Goal: Information Seeking & Learning: Check status

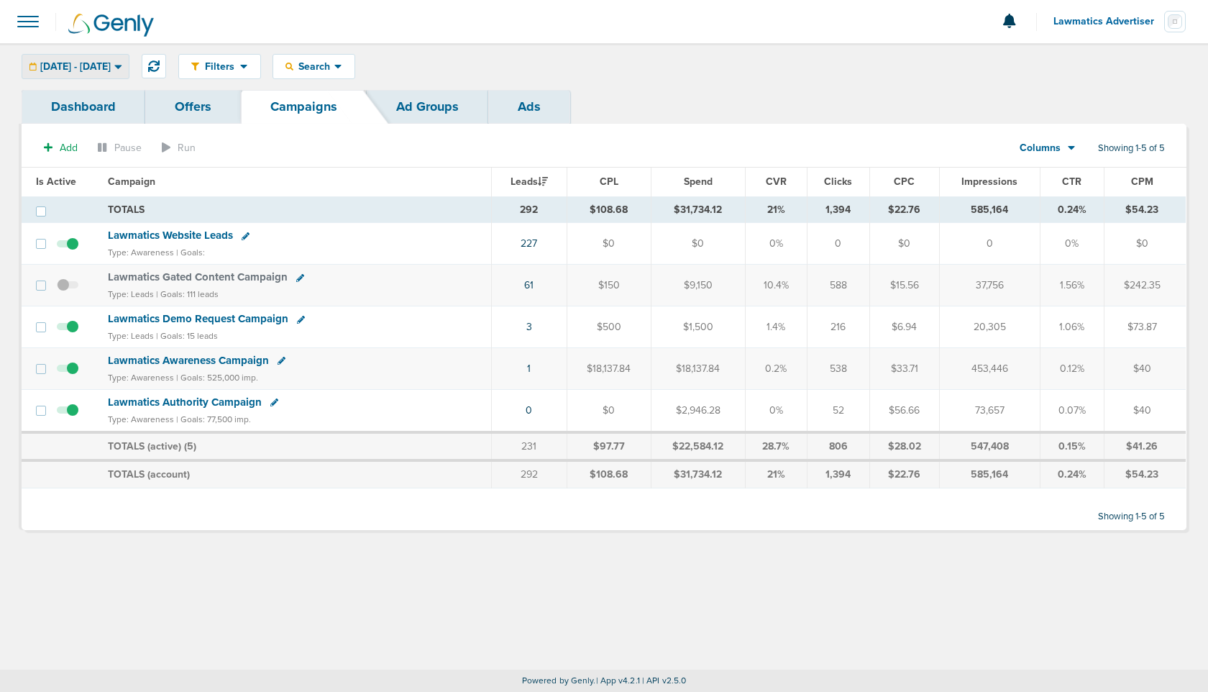
click at [111, 67] on span "[DATE] - [DATE]" at bounding box center [75, 67] width 70 height 10
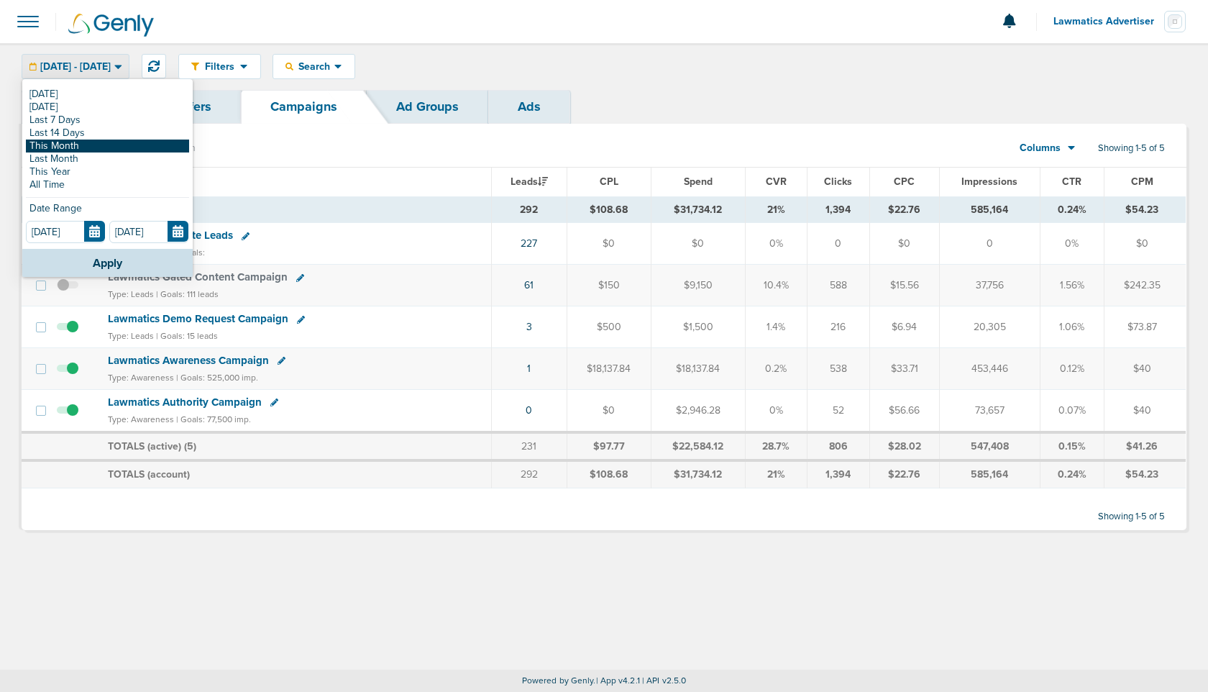
click at [95, 148] on link "This Month" at bounding box center [107, 146] width 163 height 13
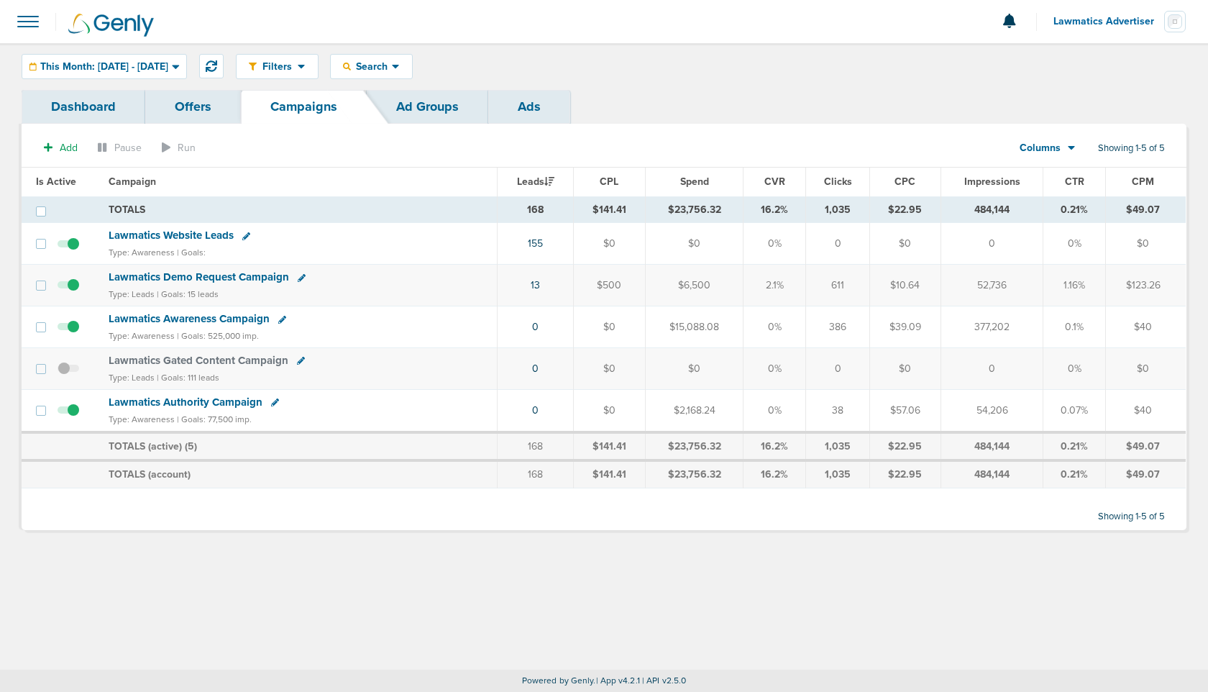
click at [201, 239] on span "Lawmatics Website Leads" at bounding box center [171, 235] width 125 height 13
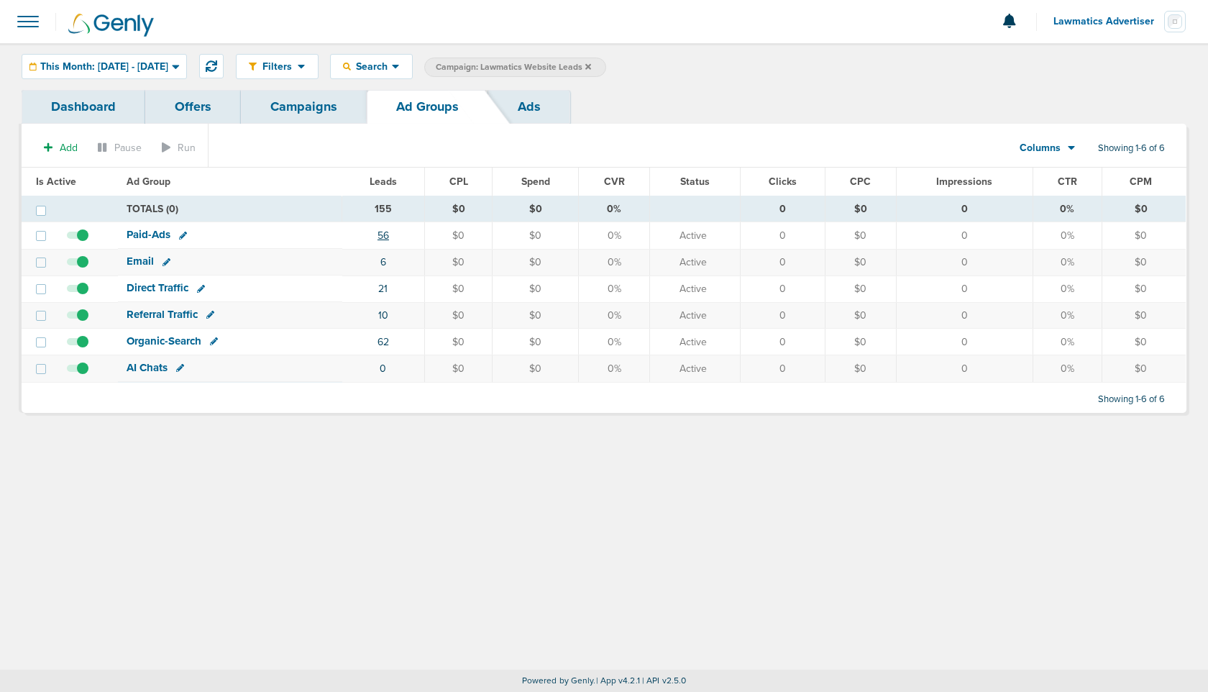
click at [382, 237] on link "56" at bounding box center [384, 235] width 12 height 12
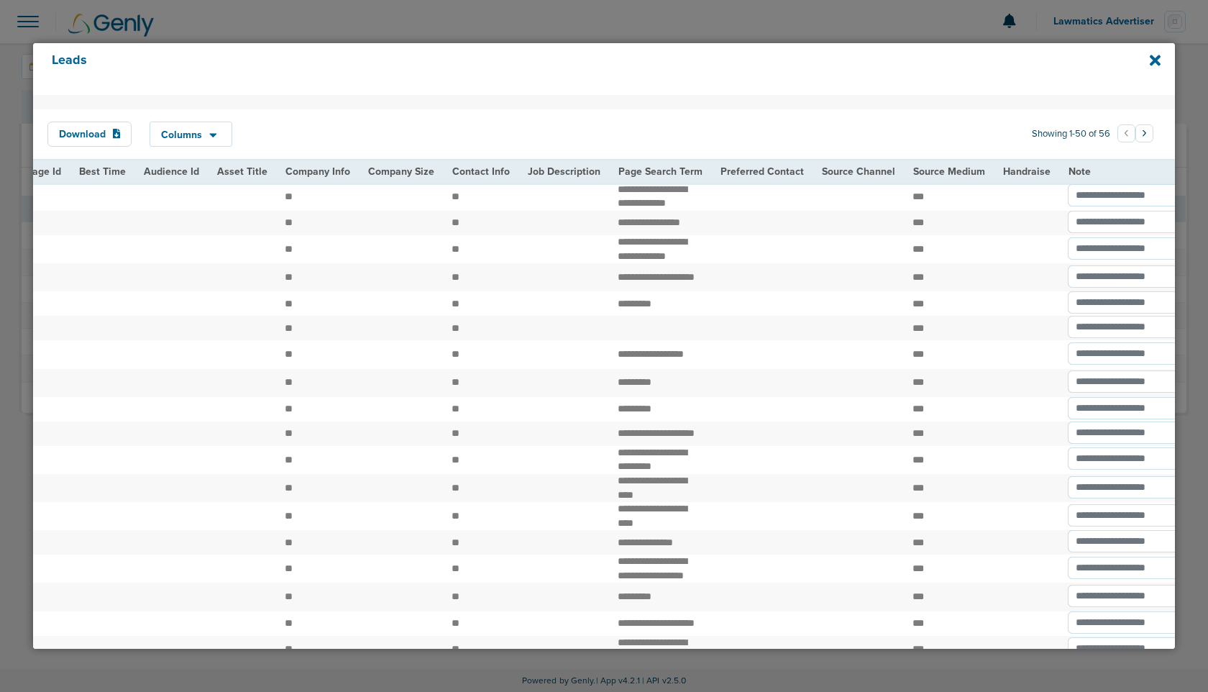
scroll to position [0, 1676]
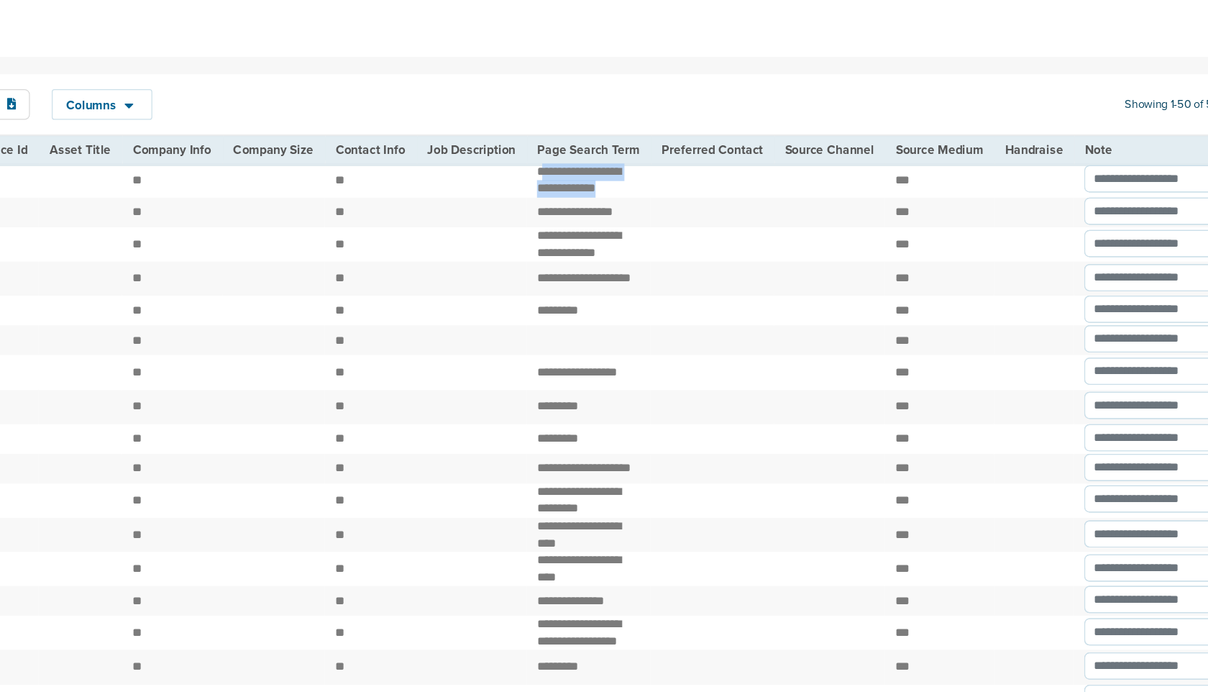
drag, startPoint x: 518, startPoint y: 190, endPoint x: 605, endPoint y: 200, distance: 87.6
click at [605, 200] on td "**********" at bounding box center [591, 197] width 102 height 28
drag, startPoint x: 516, startPoint y: 250, endPoint x: 587, endPoint y: 270, distance: 74.0
click at [587, 263] on td "**********" at bounding box center [591, 249] width 102 height 28
drag, startPoint x: 518, startPoint y: 191, endPoint x: 598, endPoint y: 202, distance: 81.3
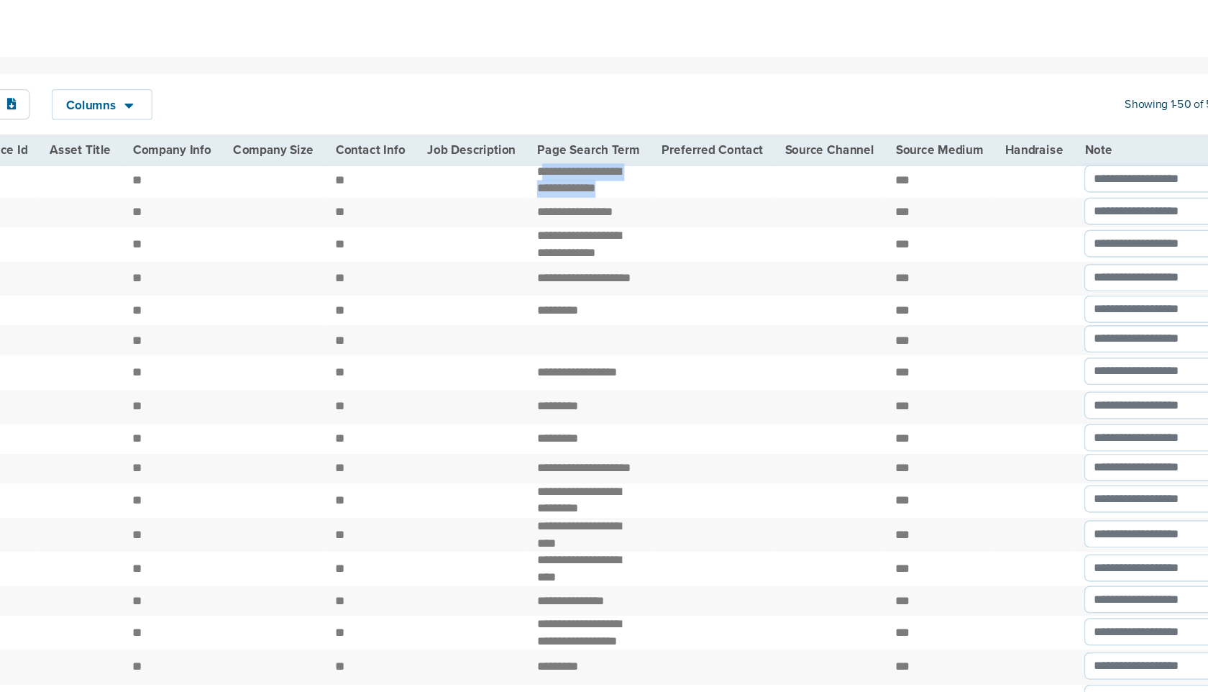
click at [598, 202] on td "**********" at bounding box center [591, 197] width 102 height 28
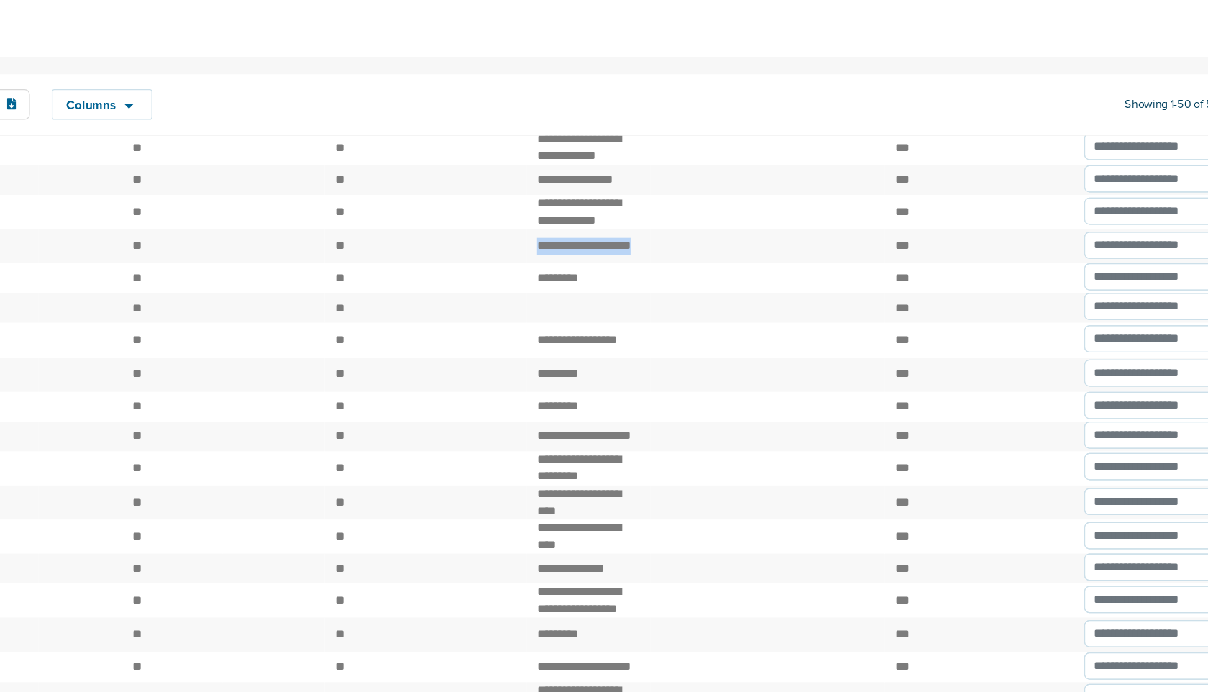
drag, startPoint x: 518, startPoint y: 262, endPoint x: 570, endPoint y: 275, distance: 54.1
click at [570, 265] on td "**********" at bounding box center [591, 251] width 102 height 28
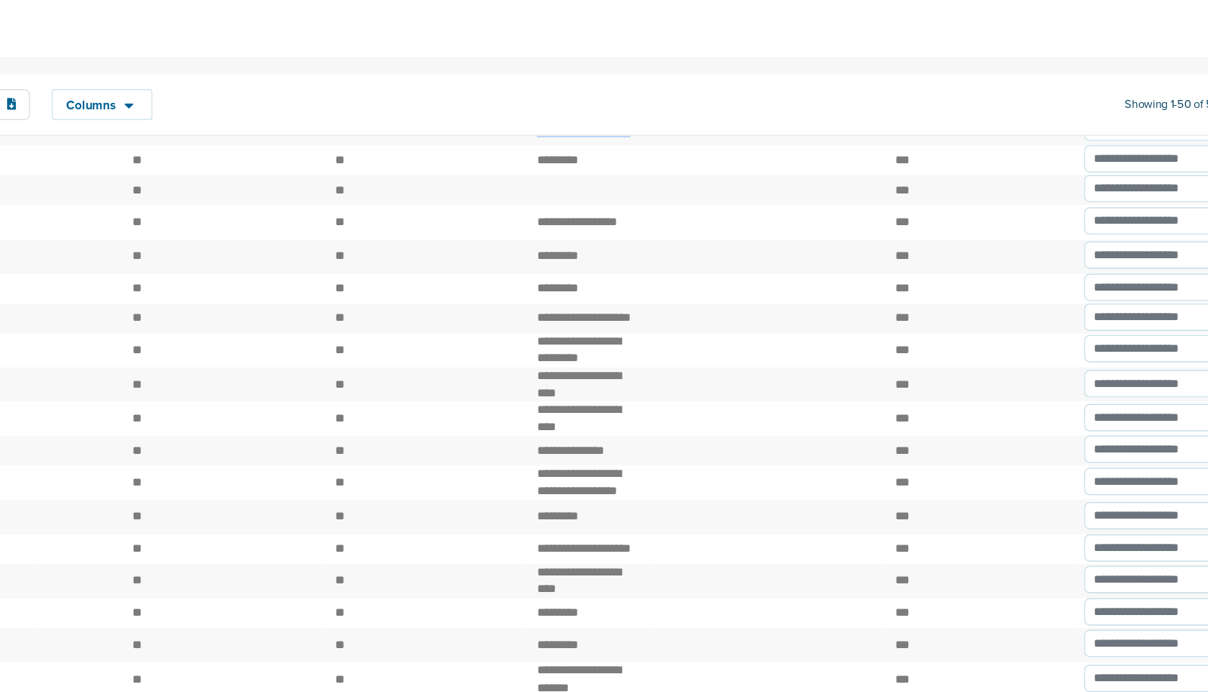
scroll to position [132, 0]
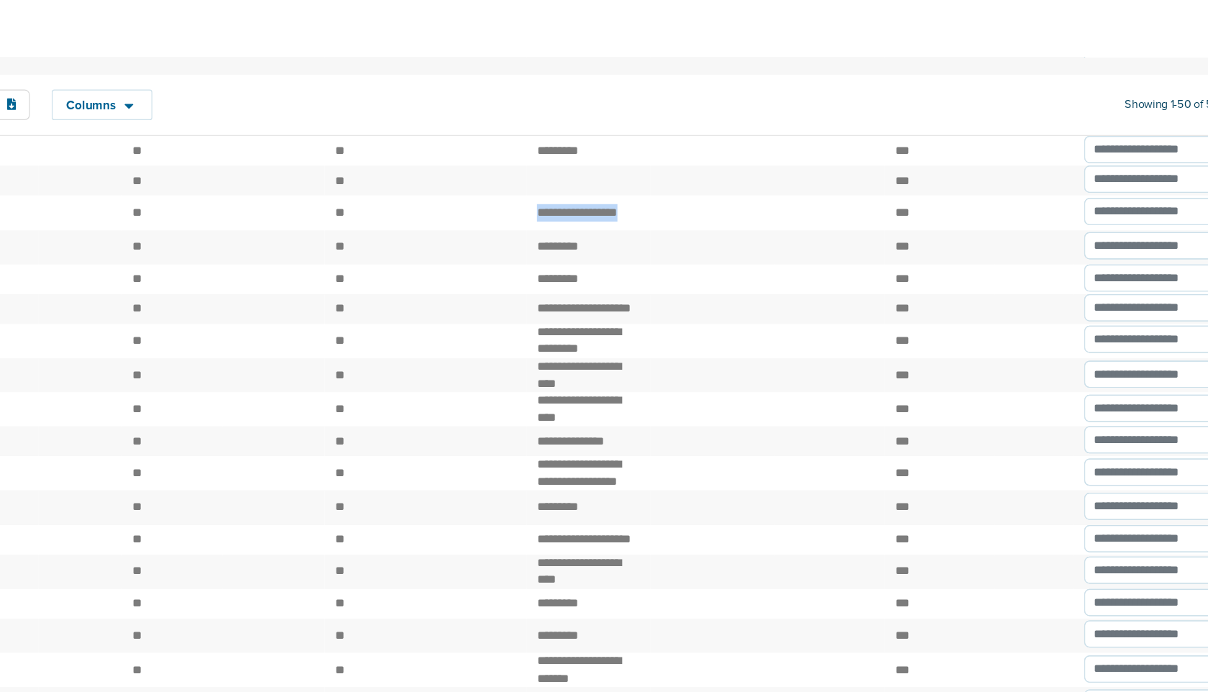
drag, startPoint x: 516, startPoint y: 250, endPoint x: 600, endPoint y: 250, distance: 84.1
click at [600, 237] on td "**********" at bounding box center [591, 223] width 102 height 28
drag, startPoint x: 516, startPoint y: 278, endPoint x: 577, endPoint y: 278, distance: 61.1
click at [577, 265] on td "*********" at bounding box center [591, 251] width 102 height 28
drag, startPoint x: 524, startPoint y: 252, endPoint x: 599, endPoint y: 252, distance: 75.5
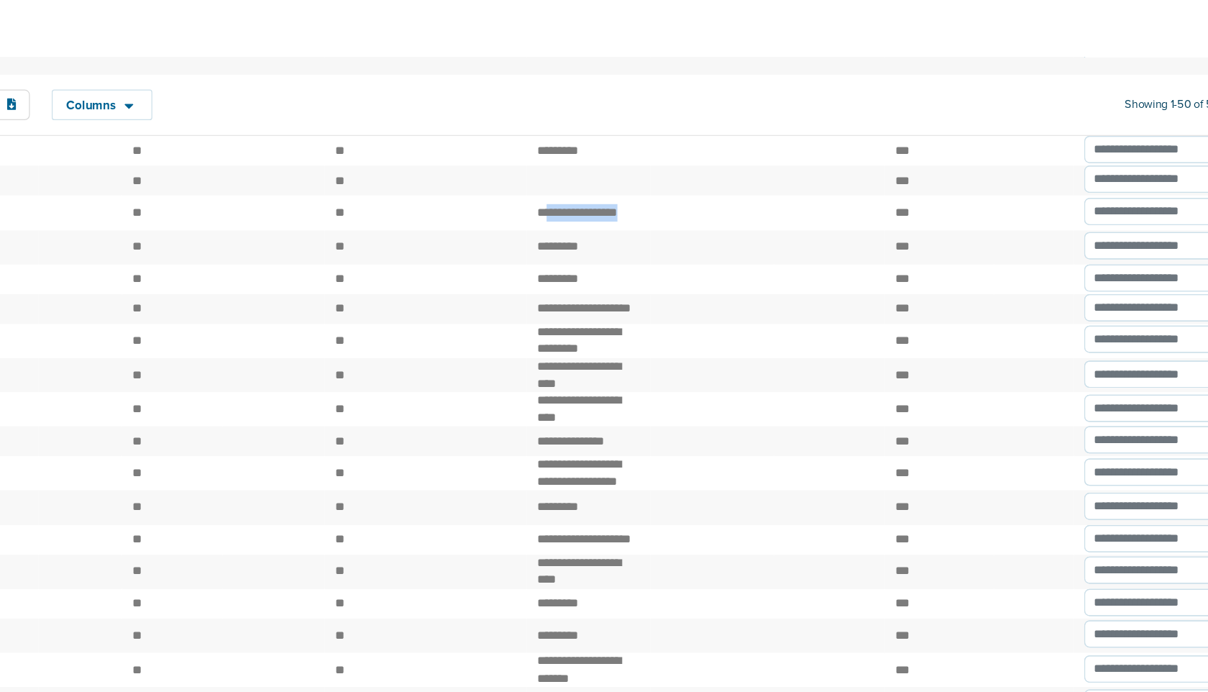
click at [599, 237] on td "**********" at bounding box center [591, 223] width 102 height 28
drag, startPoint x: 516, startPoint y: 329, endPoint x: 564, endPoint y: 334, distance: 47.7
click at [564, 314] on td "**********" at bounding box center [591, 302] width 102 height 24
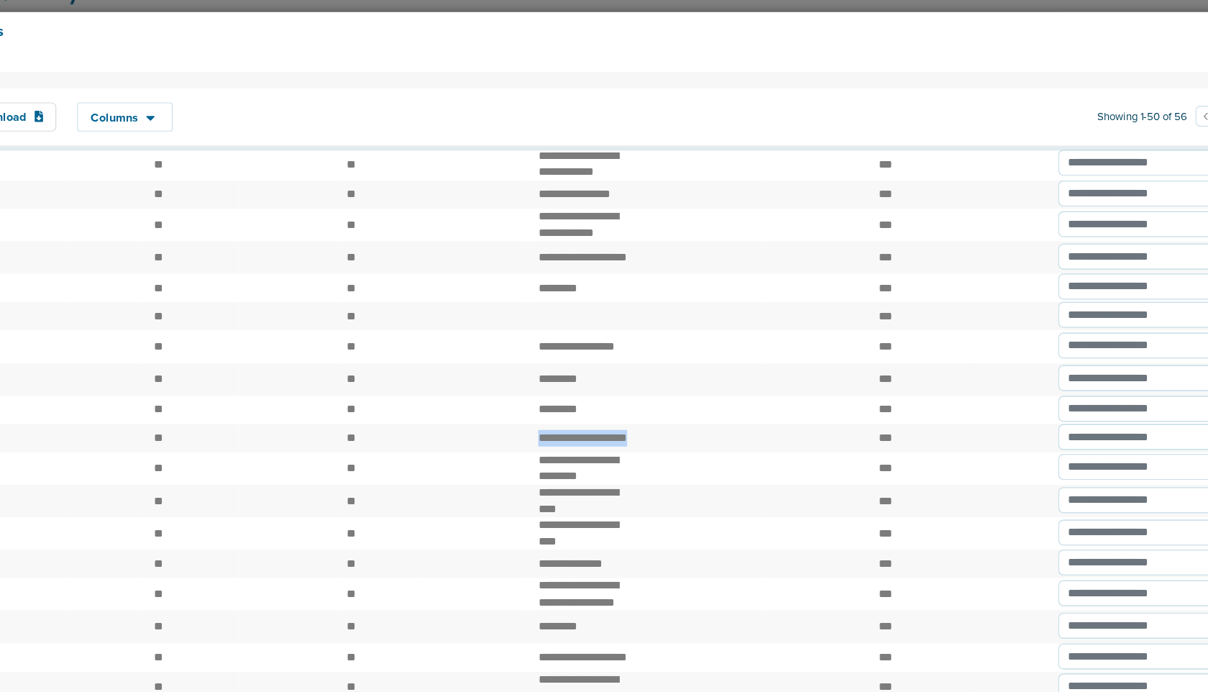
scroll to position [0, 0]
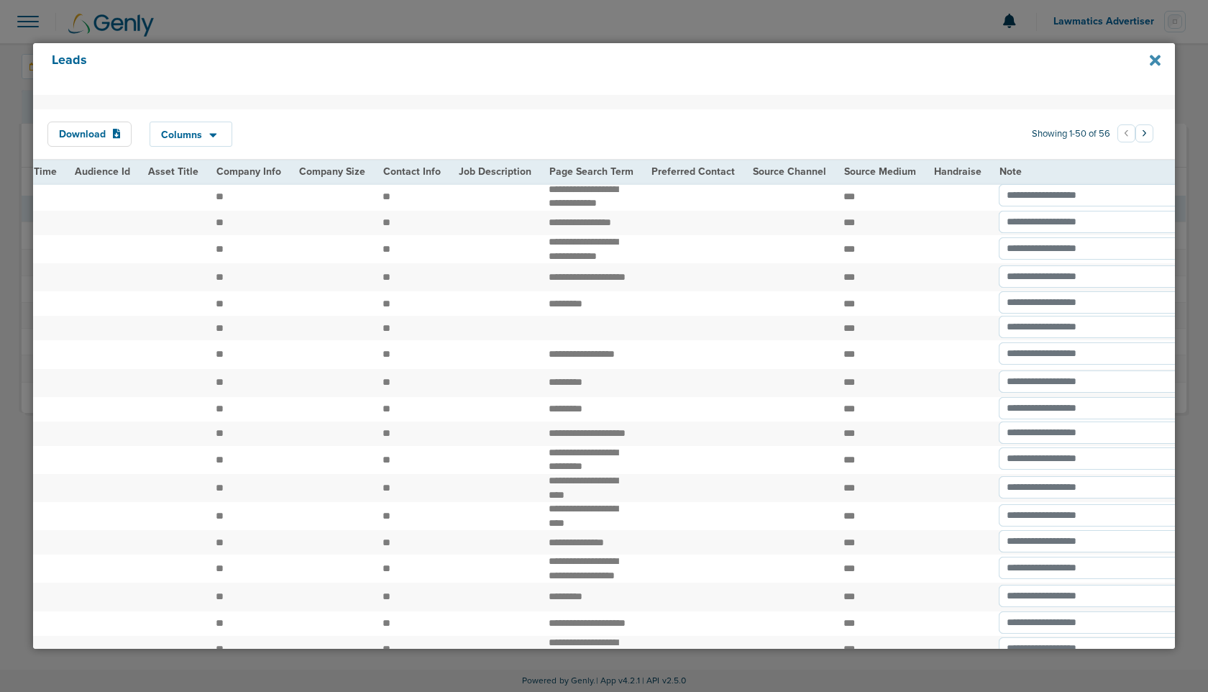
click at [1158, 64] on icon at bounding box center [1155, 60] width 11 height 11
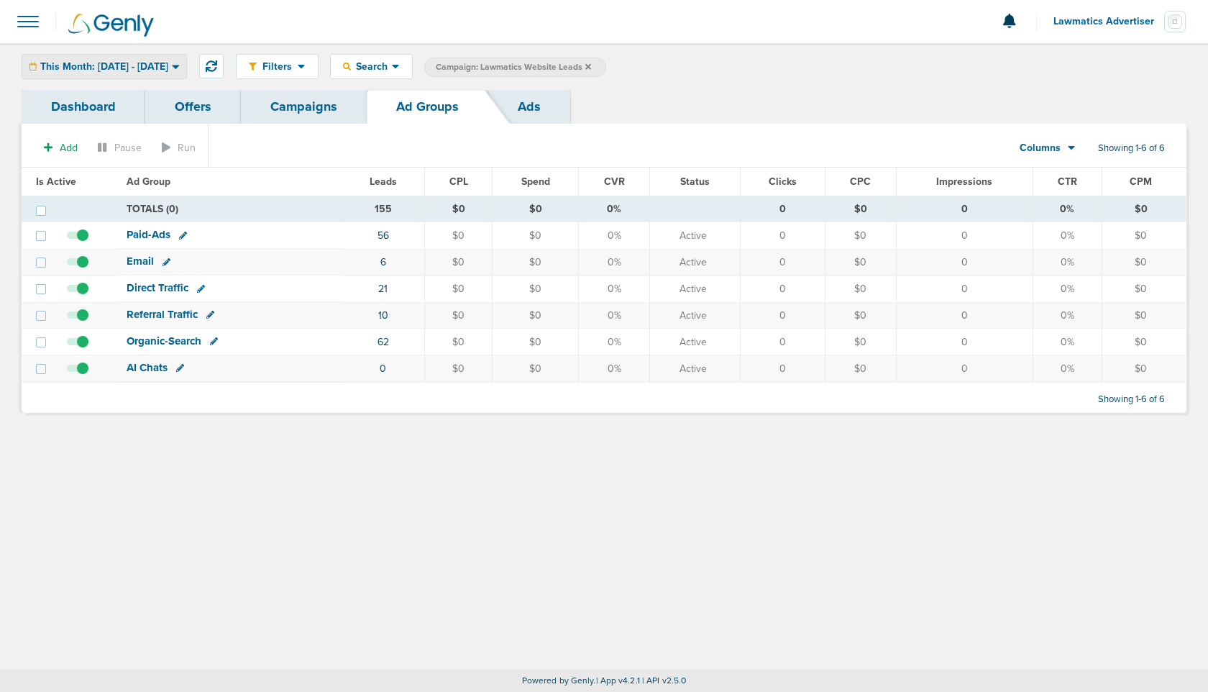
click at [168, 68] on span "This Month: [DATE] - [DATE]" at bounding box center [104, 67] width 128 height 10
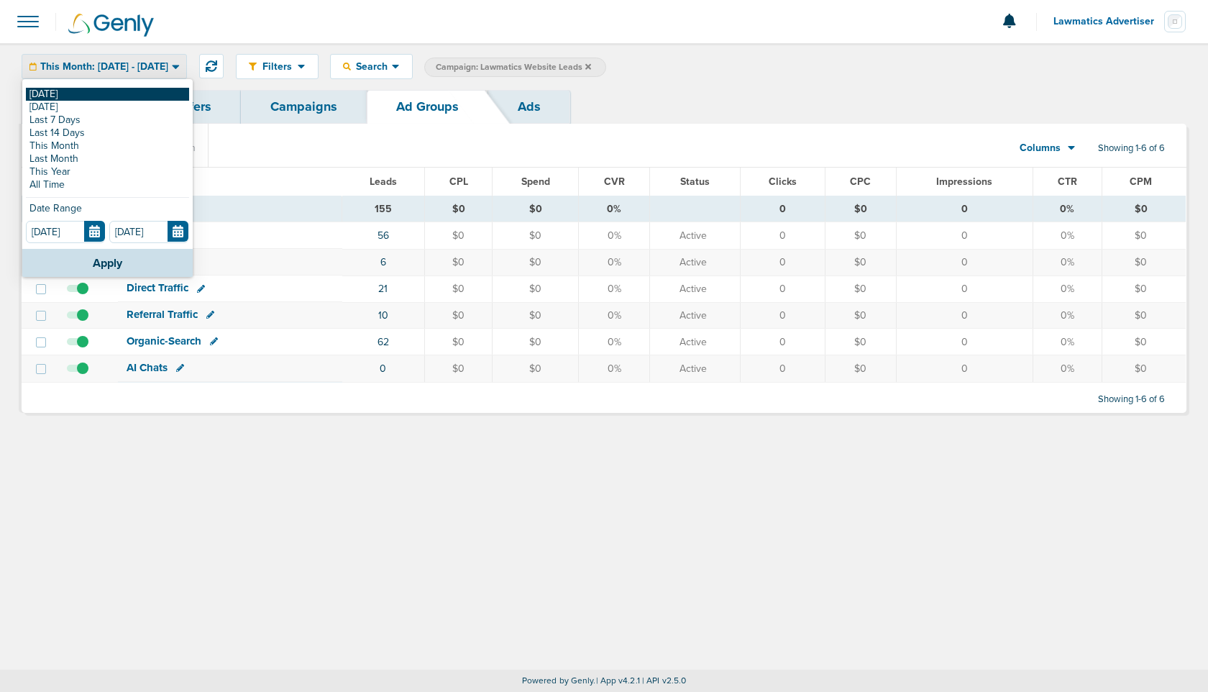
click at [110, 99] on link "[DATE]" at bounding box center [107, 94] width 163 height 13
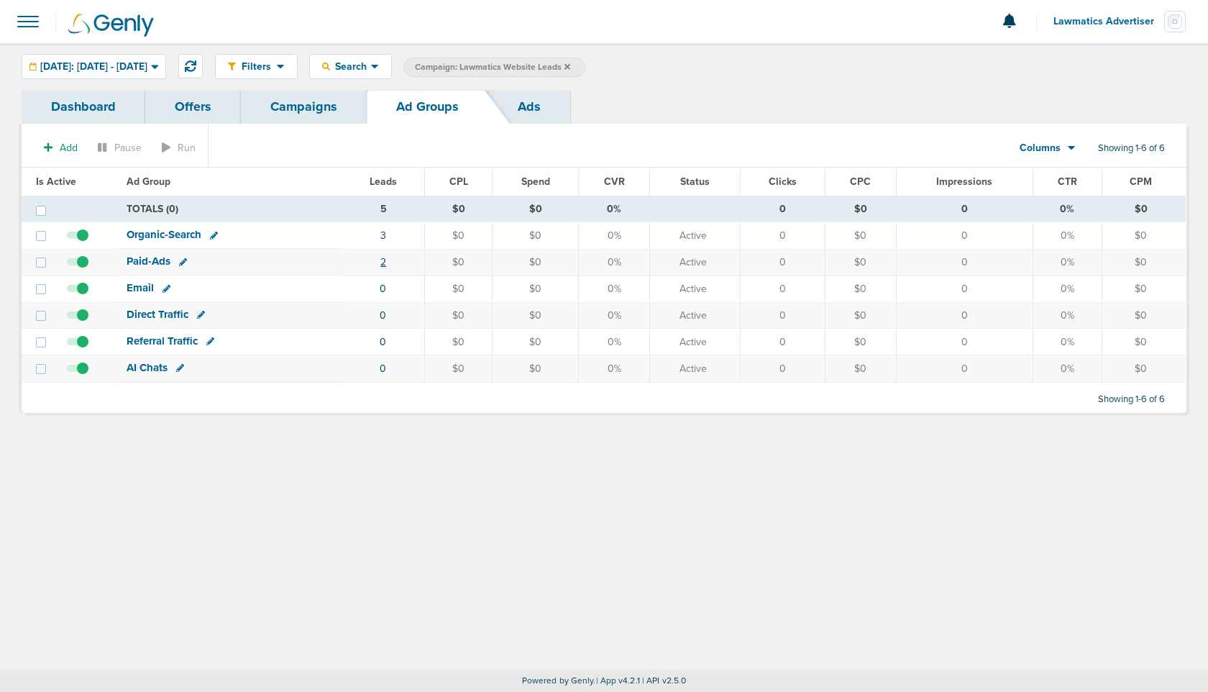
click at [385, 257] on link "2" at bounding box center [383, 262] width 6 height 12
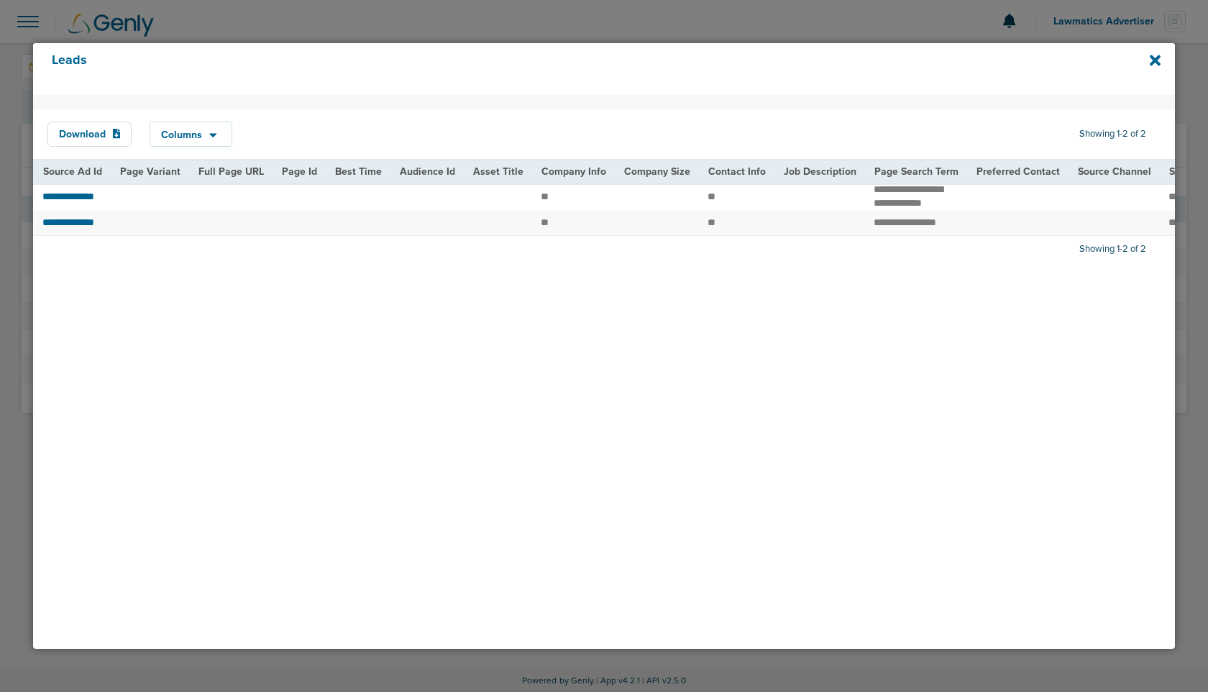
scroll to position [0, 1447]
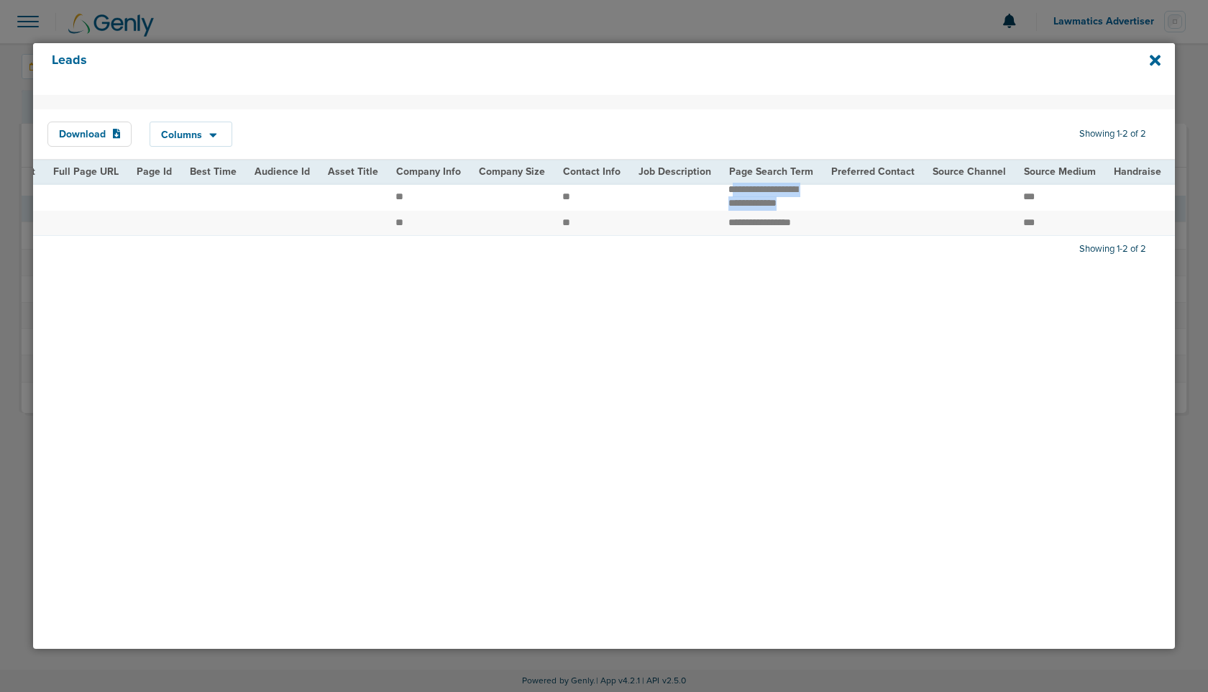
drag, startPoint x: 699, startPoint y: 191, endPoint x: 787, endPoint y: 200, distance: 88.2
click at [787, 200] on td "**********" at bounding box center [771, 197] width 102 height 28
click at [747, 195] on td "**********" at bounding box center [771, 197] width 102 height 28
click at [1155, 60] on icon at bounding box center [1155, 60] width 11 height 11
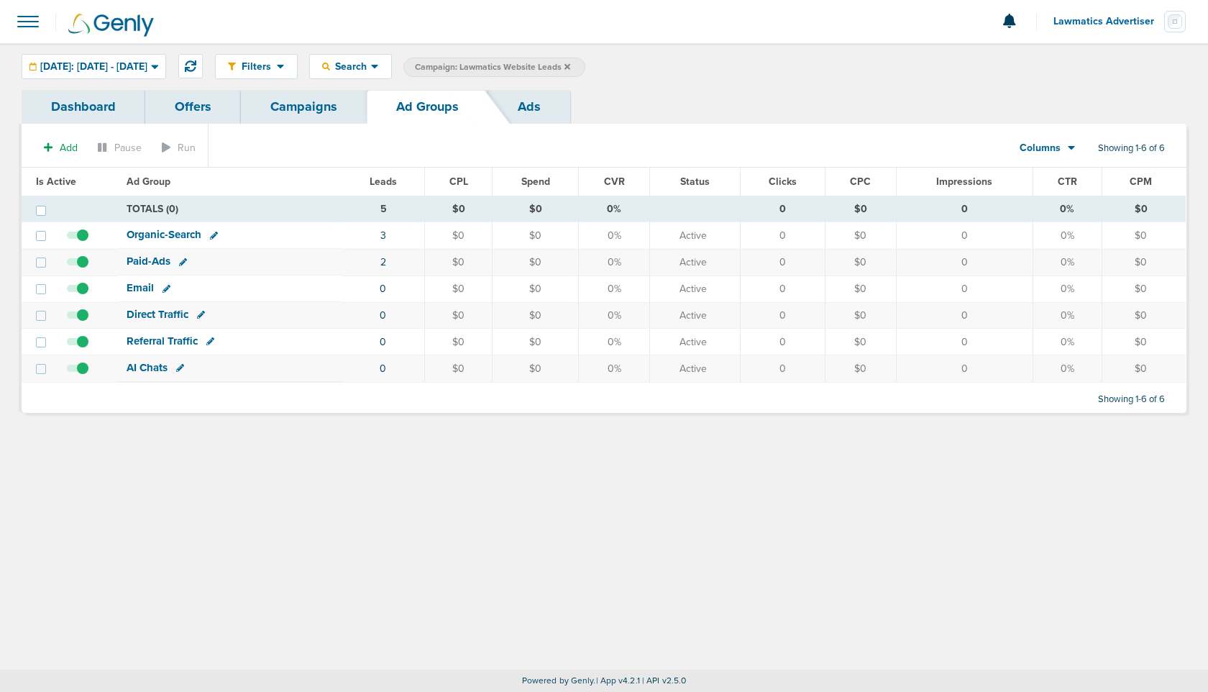
click at [298, 104] on link "Campaigns" at bounding box center [304, 107] width 126 height 34
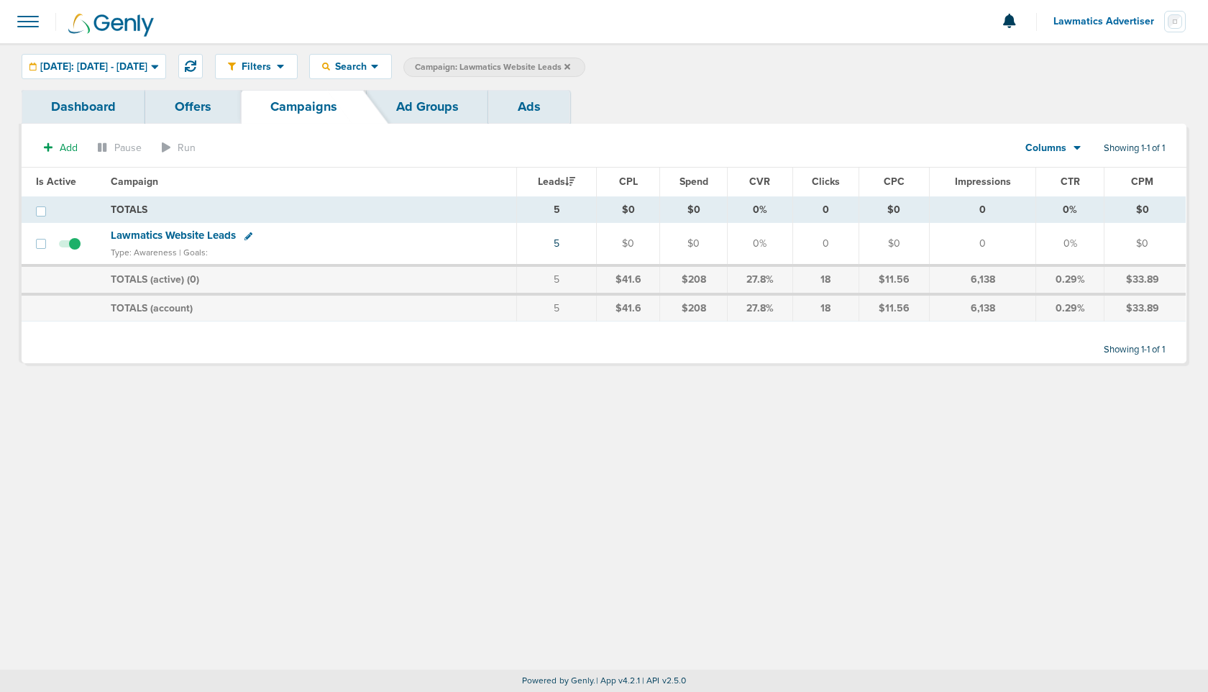
click at [570, 65] on icon at bounding box center [568, 67] width 6 height 9
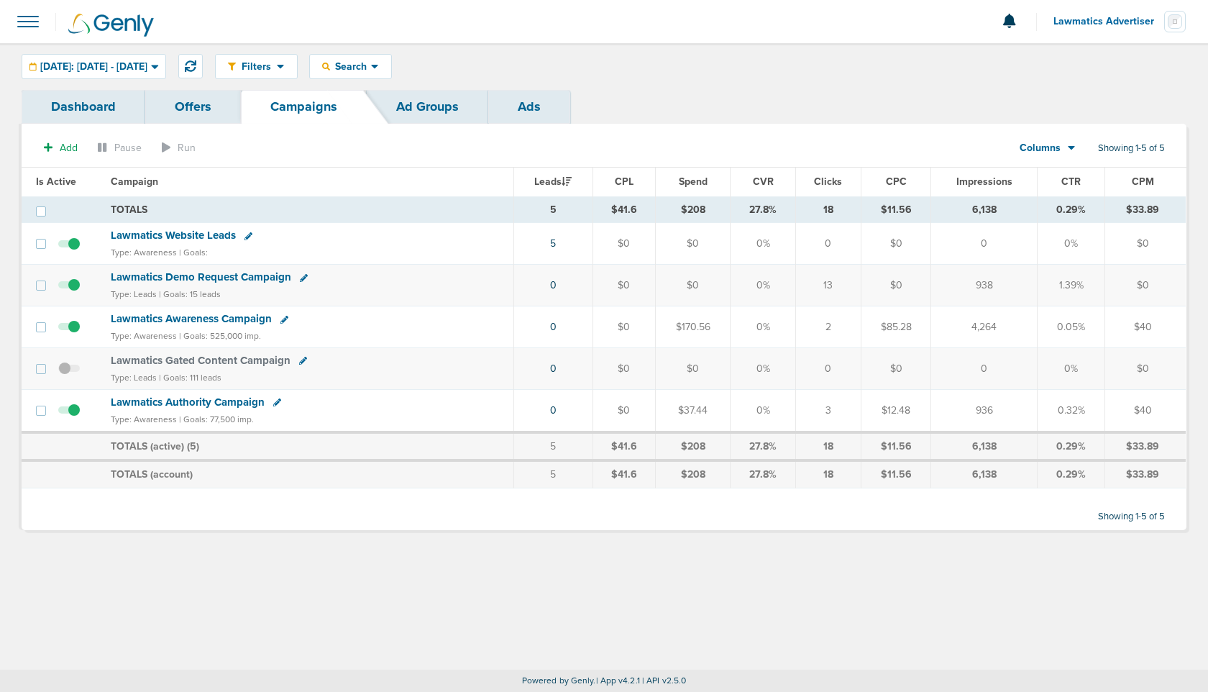
click at [137, 70] on div "[DATE]: [DATE] - [DATE] [DATE] [DATE] Last 7 Days Last 14 Days This Month Last …" at bounding box center [94, 66] width 145 height 25
click at [136, 62] on span "[DATE]: [DATE] - [DATE]" at bounding box center [93, 67] width 107 height 10
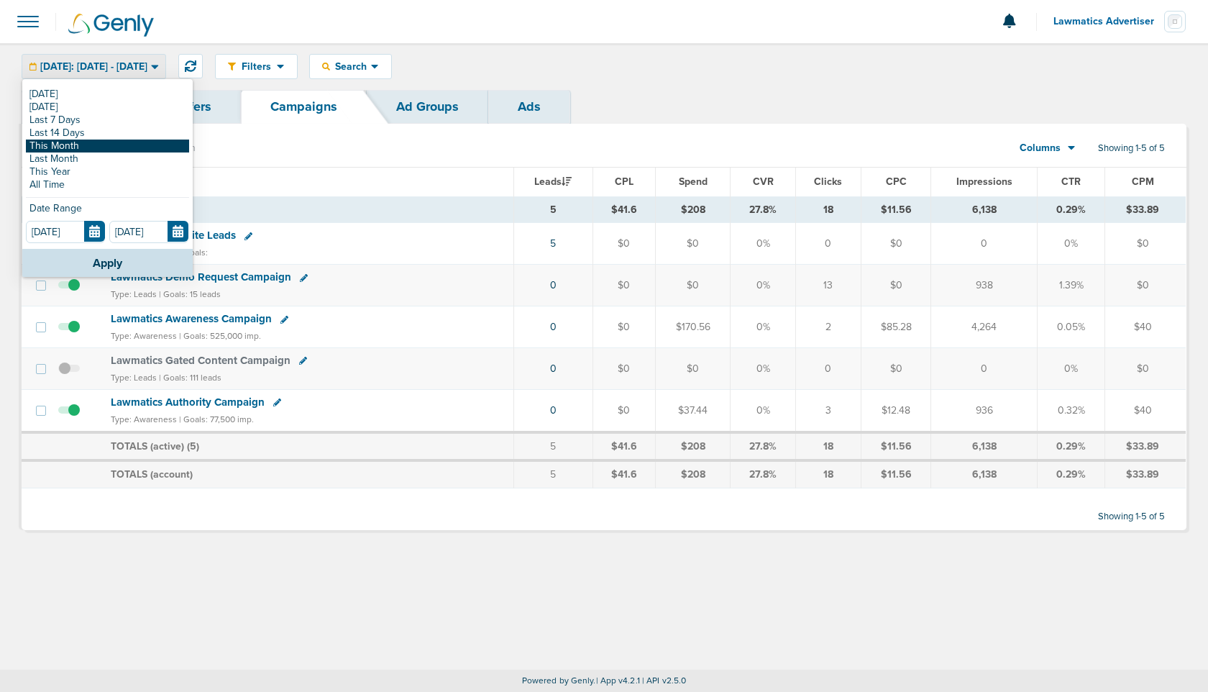
click at [101, 146] on link "This Month" at bounding box center [107, 146] width 163 height 13
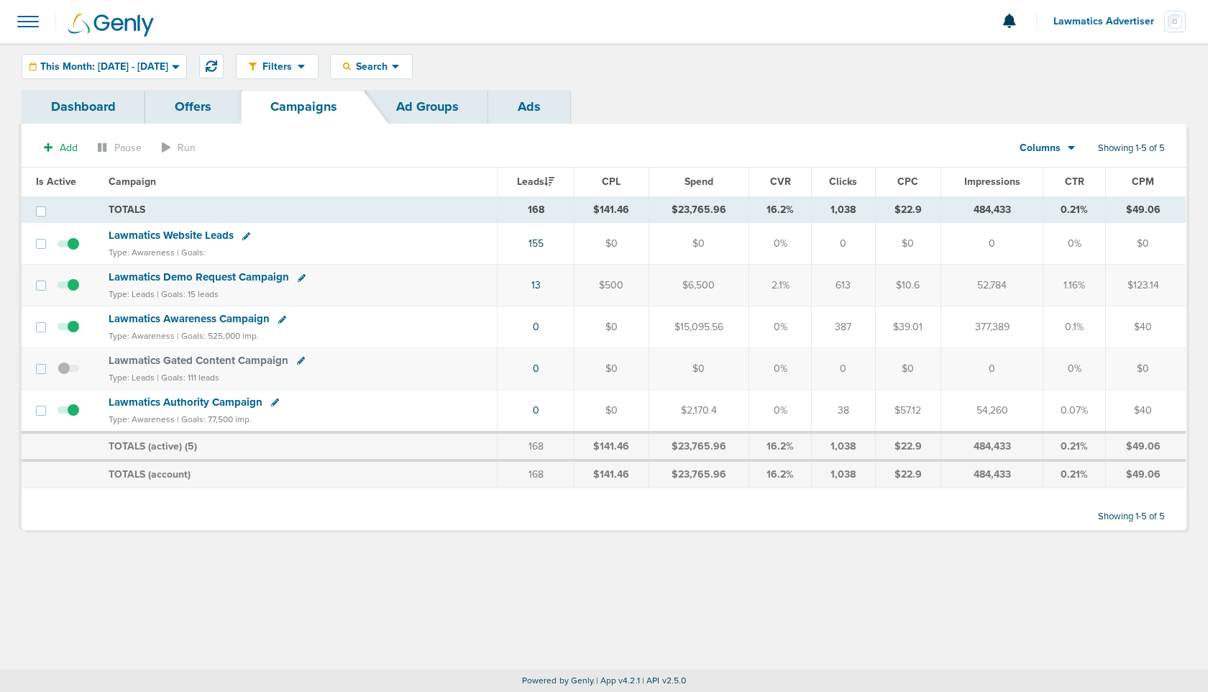
click at [1062, 150] on div "Columns" at bounding box center [1039, 148] width 63 height 14
click at [1063, 189] on link "Sales Performance" at bounding box center [1080, 191] width 144 height 18
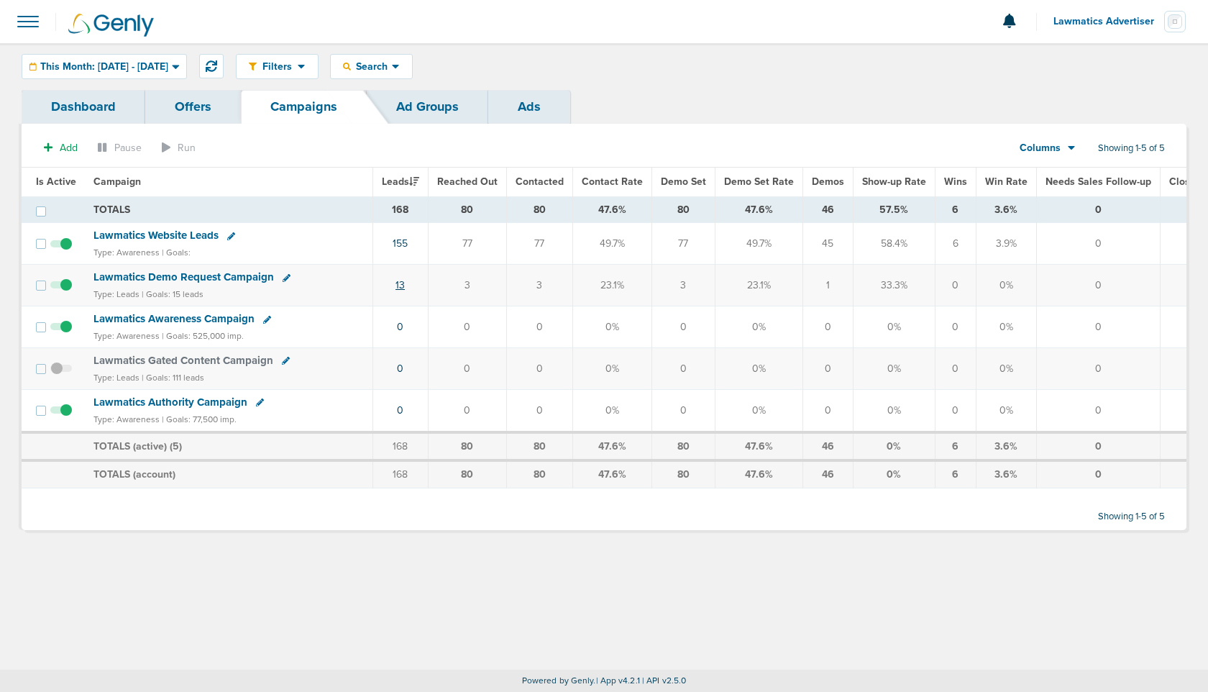
click at [399, 285] on link "13" at bounding box center [400, 285] width 9 height 12
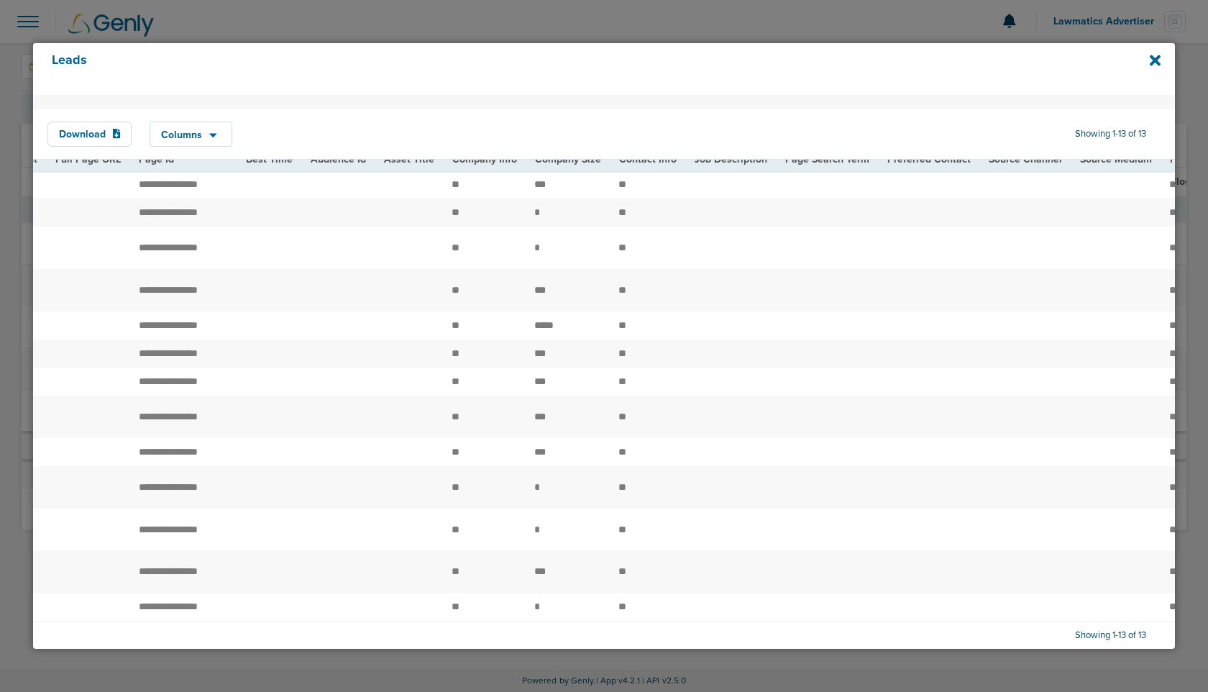
scroll to position [0, 1532]
click at [1156, 59] on icon at bounding box center [1155, 60] width 11 height 11
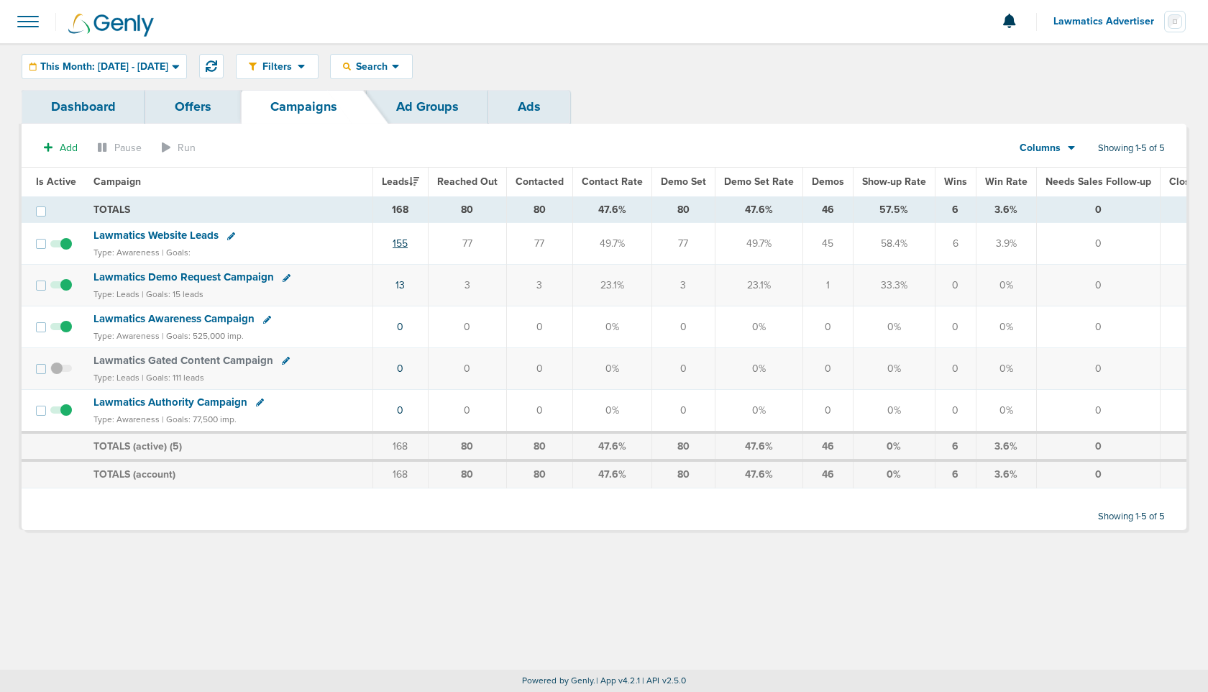
click at [400, 238] on link "155" at bounding box center [400, 243] width 15 height 12
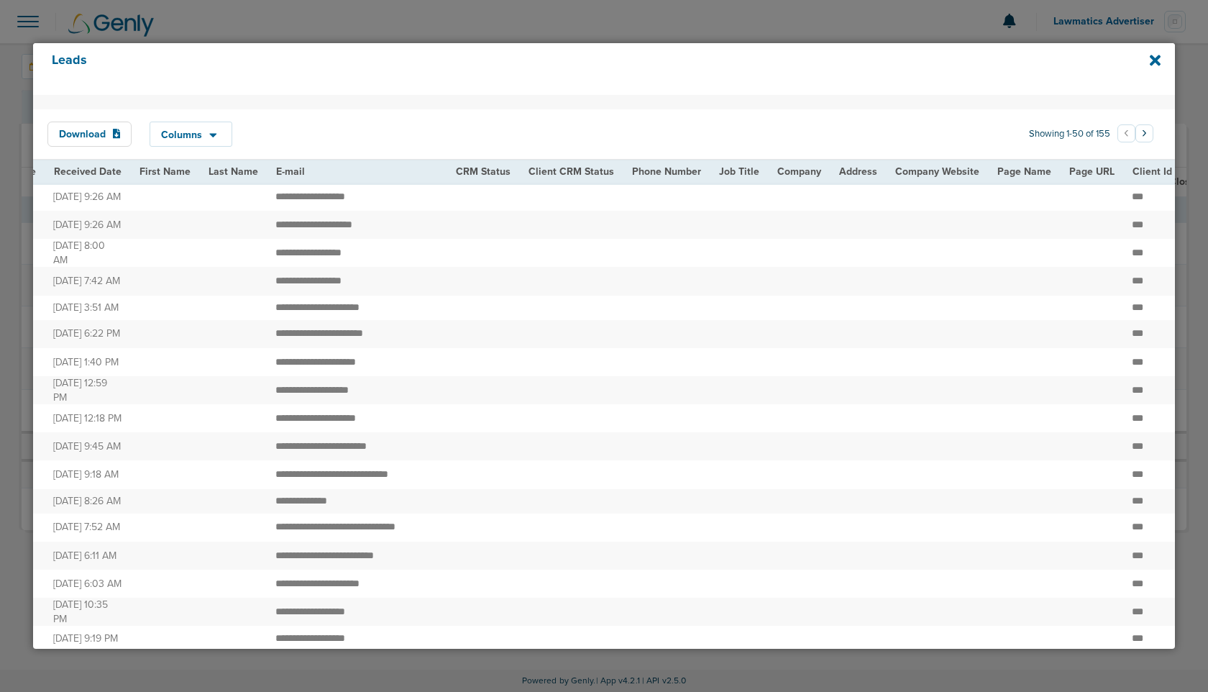
scroll to position [0, 40]
click at [1156, 54] on icon at bounding box center [1155, 60] width 11 height 16
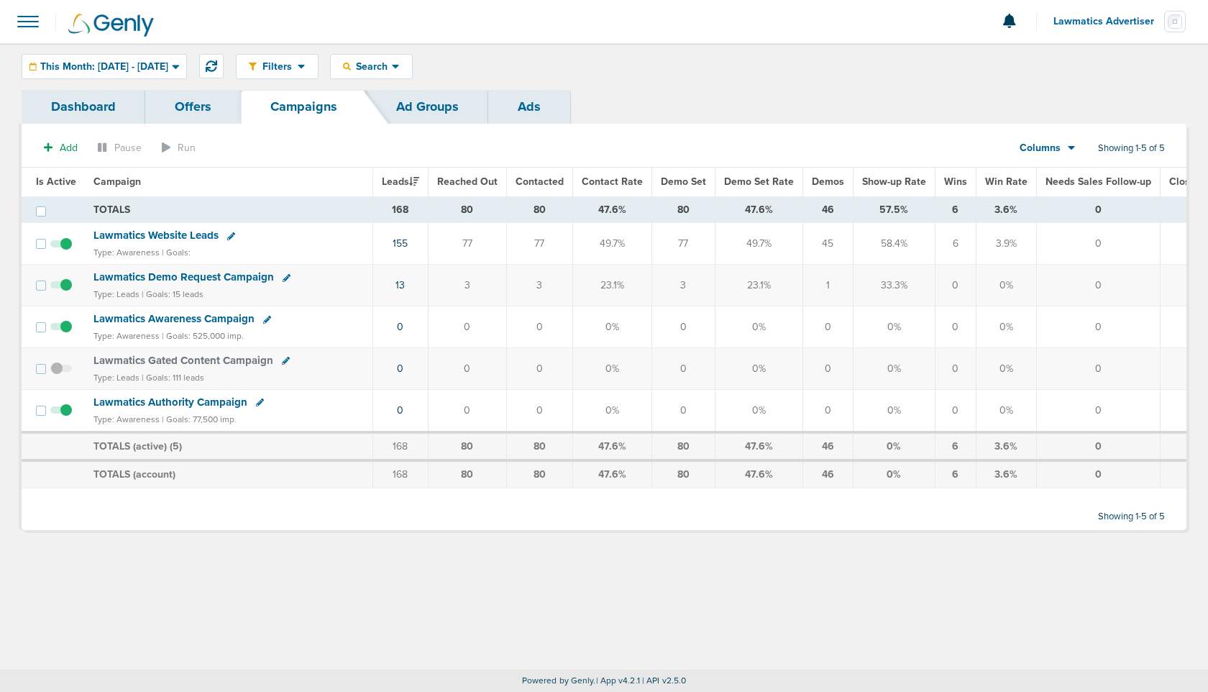
click at [1057, 155] on div "Columns Media Stats Sales Performance Custom" at bounding box center [1039, 147] width 63 height 27
click at [1064, 149] on div "Columns" at bounding box center [1039, 148] width 63 height 14
click at [1074, 190] on link "Sales Performance" at bounding box center [1080, 191] width 144 height 18
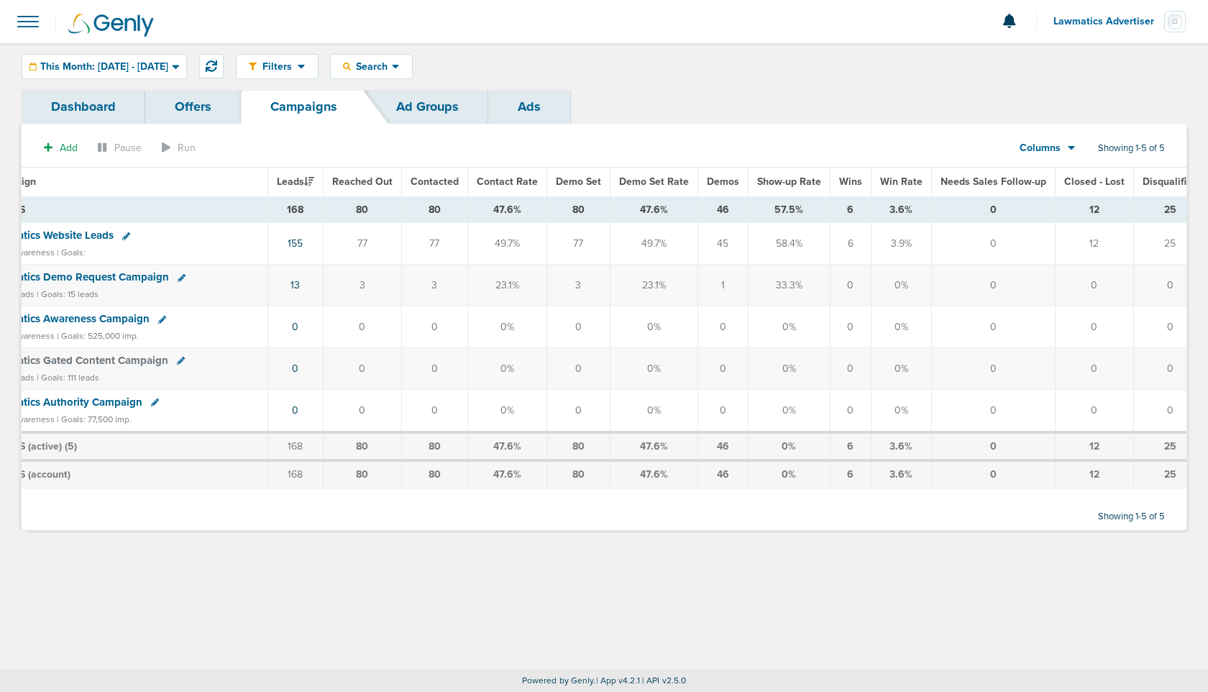
scroll to position [0, 116]
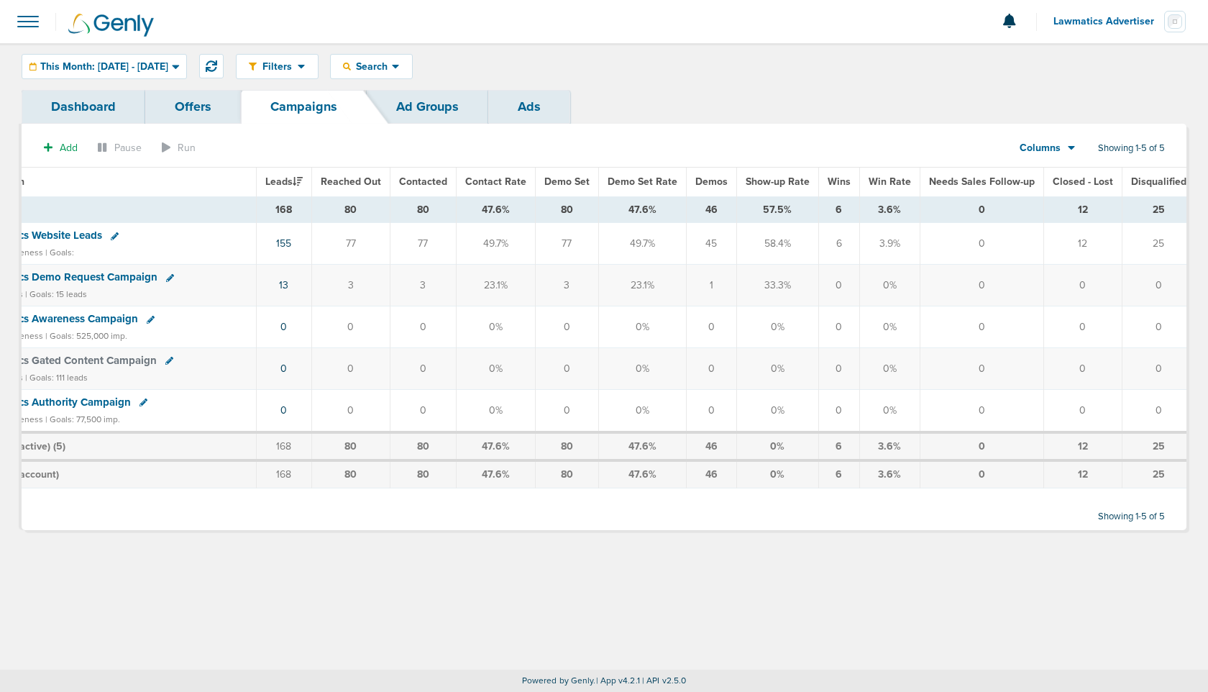
drag, startPoint x: 1161, startPoint y: 243, endPoint x: 1133, endPoint y: 243, distance: 27.3
click at [1133, 243] on td "25" at bounding box center [1161, 244] width 79 height 42
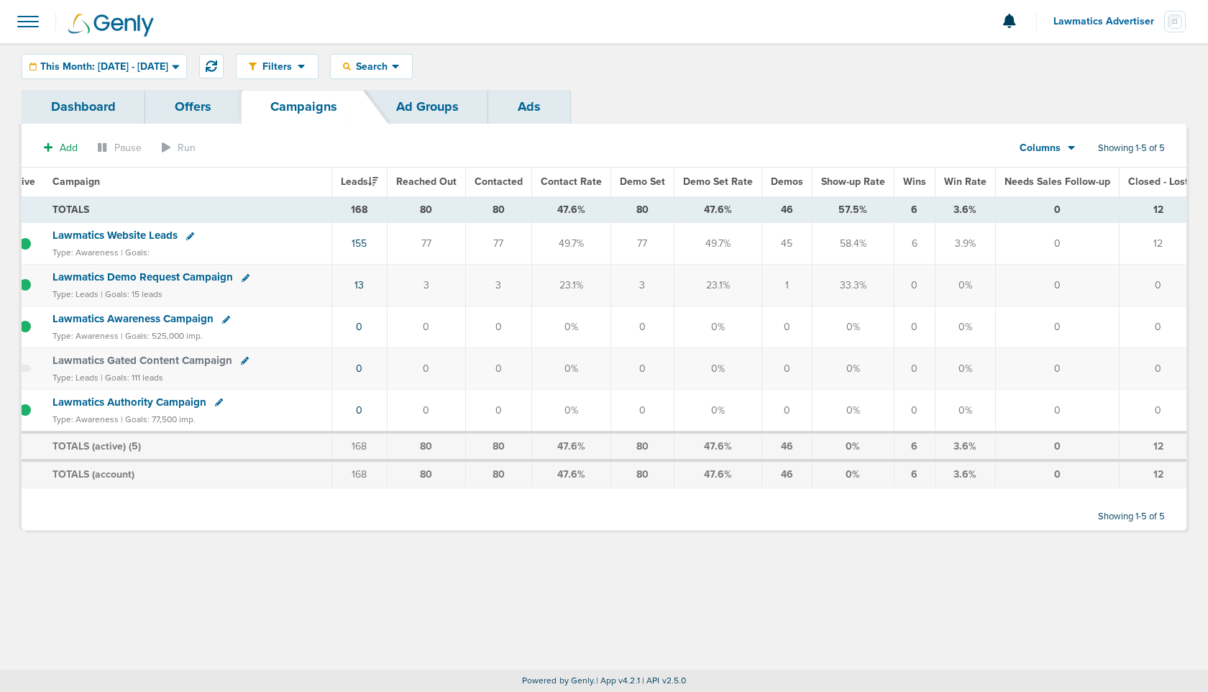
scroll to position [0, 0]
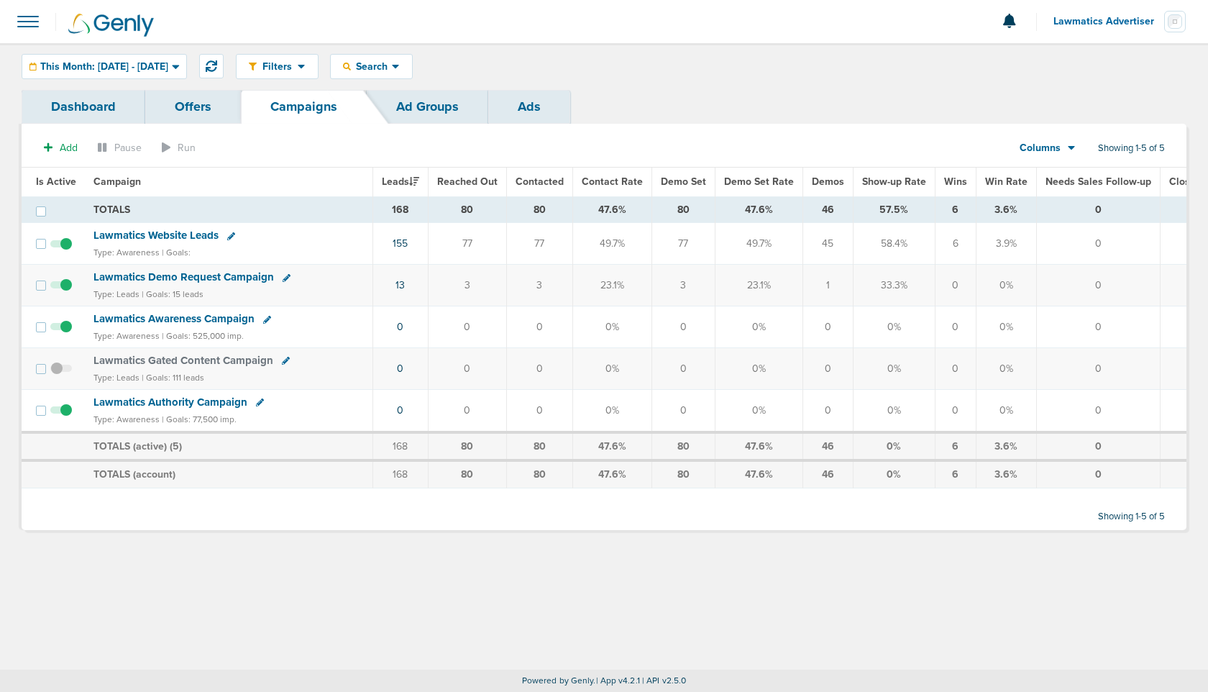
drag, startPoint x: 389, startPoint y: 290, endPoint x: 429, endPoint y: 290, distance: 39.6
click at [429, 290] on tr "Lawmatics Demo Request Campaign Type: Leads | Goals: 15 leads 13 3 3 23.1% 3 23…" at bounding box center [670, 286] width 1296 height 42
